Goal: Navigation & Orientation: Find specific page/section

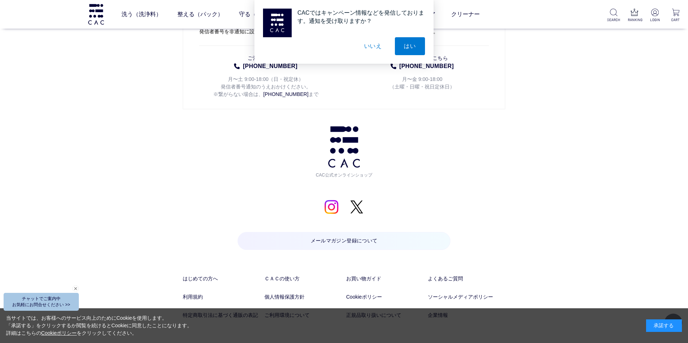
scroll to position [3567, 0]
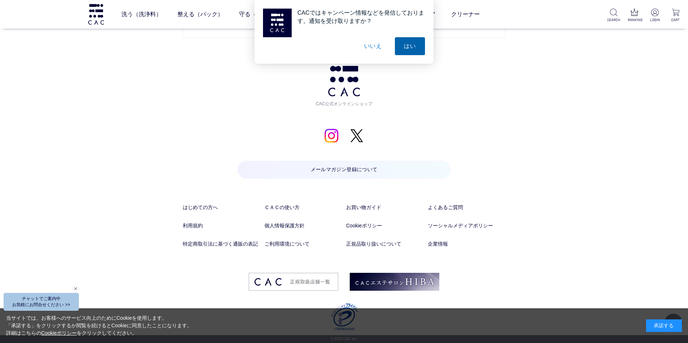
click at [414, 52] on button "はい" at bounding box center [410, 46] width 30 height 18
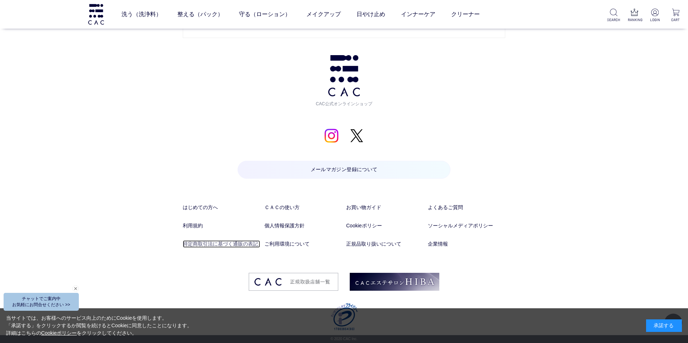
click at [232, 244] on link "特定商取引法に基づく通販の表記" at bounding box center [221, 244] width 77 height 8
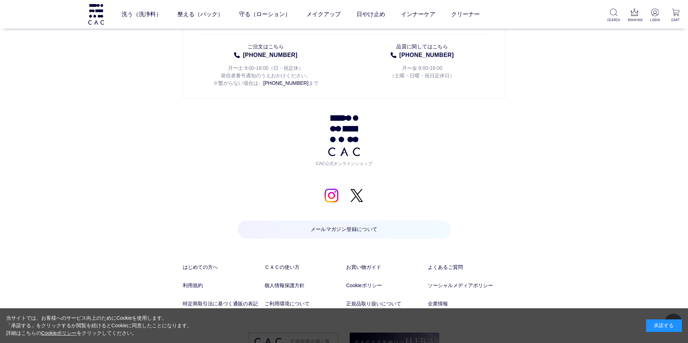
scroll to position [857, 0]
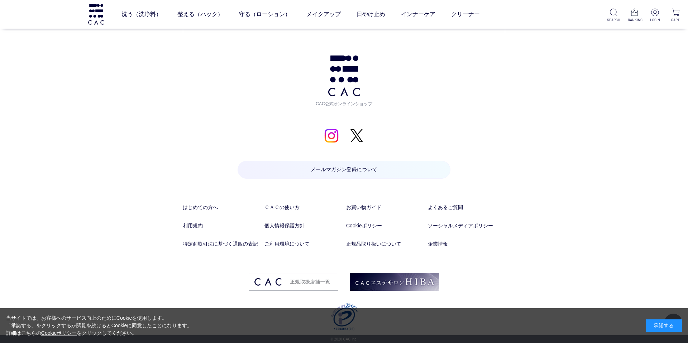
click at [442, 239] on li "ソーシャルメディアポリシー" at bounding box center [466, 231] width 77 height 18
click at [431, 247] on link "企業情報" at bounding box center [466, 244] width 77 height 8
